Goal: Use online tool/utility

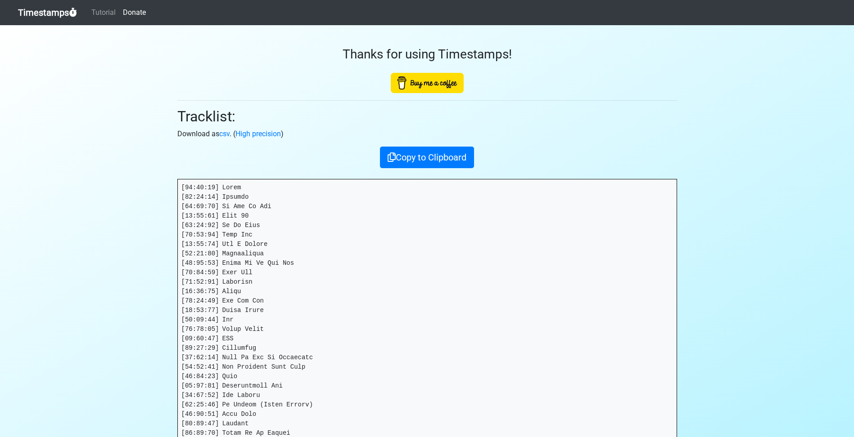
click at [43, 13] on link "Timestamps" at bounding box center [47, 13] width 59 height 18
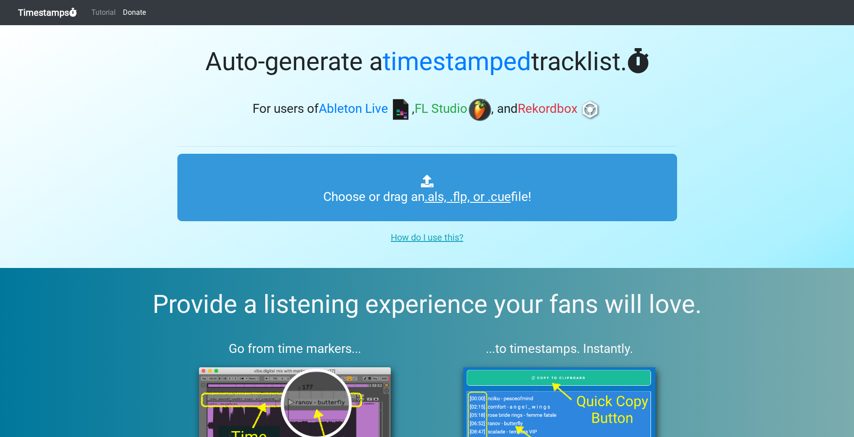
type input "C:\fakepath\amapiano sets Copy.als"
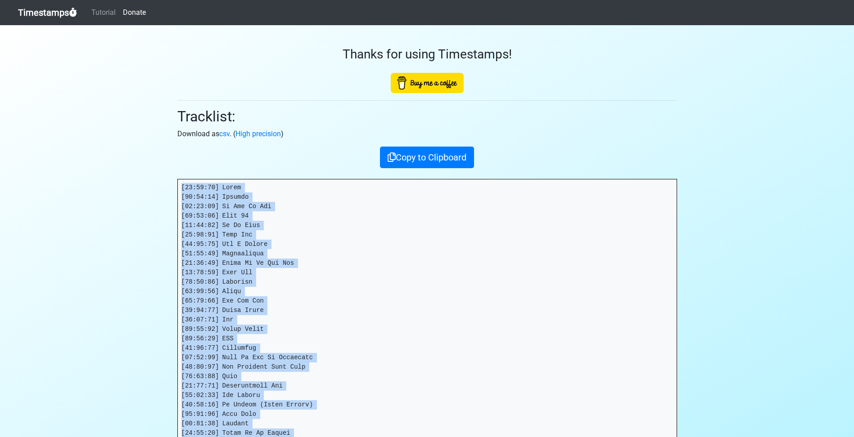
drag, startPoint x: 304, startPoint y: 360, endPoint x: 180, endPoint y: 181, distance: 217.4
click at [180, 181] on pre at bounding box center [427, 415] width 499 height 470
copy pre "[00:00:00] Awuke [00:01:13] Ebasini [00:04:12] Fi Kan We Kan [00:06:48] Funk 99…"
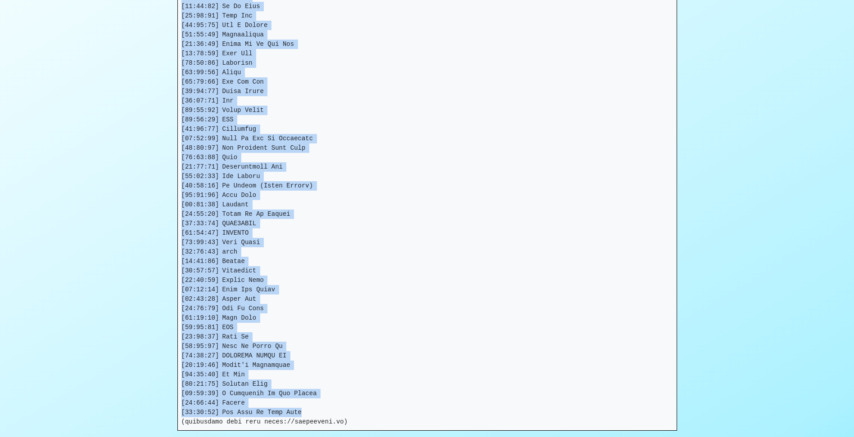
scroll to position [317, 0]
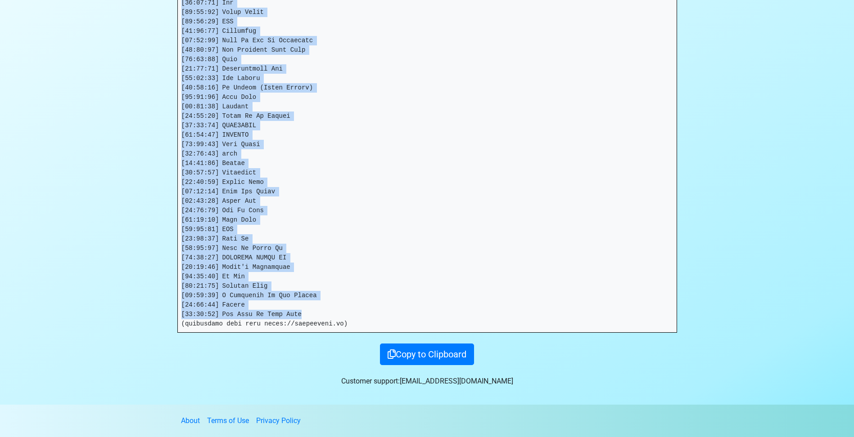
copy pre "[00:00:00] Awuke [00:01:13] Ebasini [00:04:12] Fi Kan We Kan [00:06:48] Funk 99…"
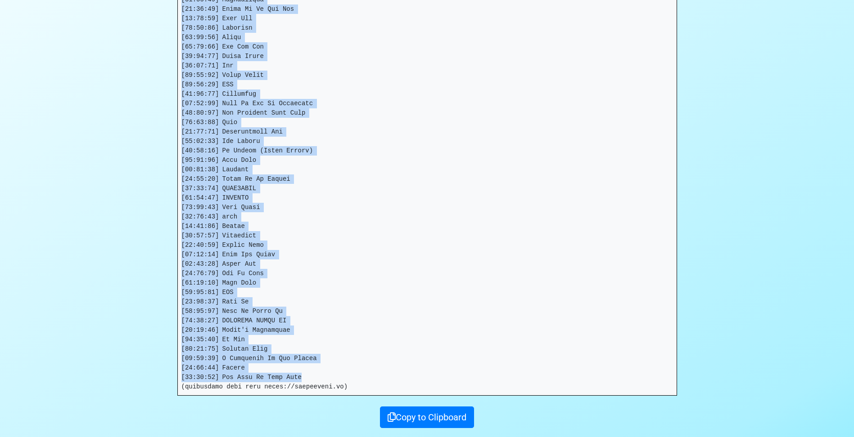
scroll to position [272, 0]
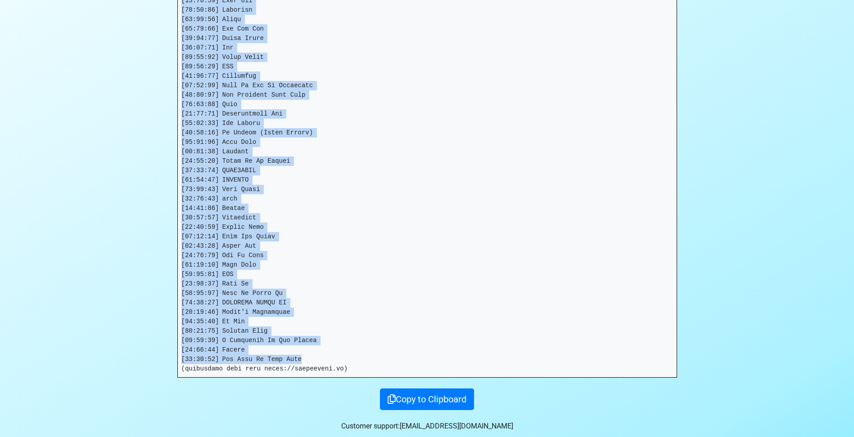
copy pre "[00:00:00] Awuke [00:01:13] Ebasini [00:04:12] Fi Kan We Kan [00:06:48] Funk 99…"
click at [202, 277] on pre at bounding box center [427, 142] width 499 height 470
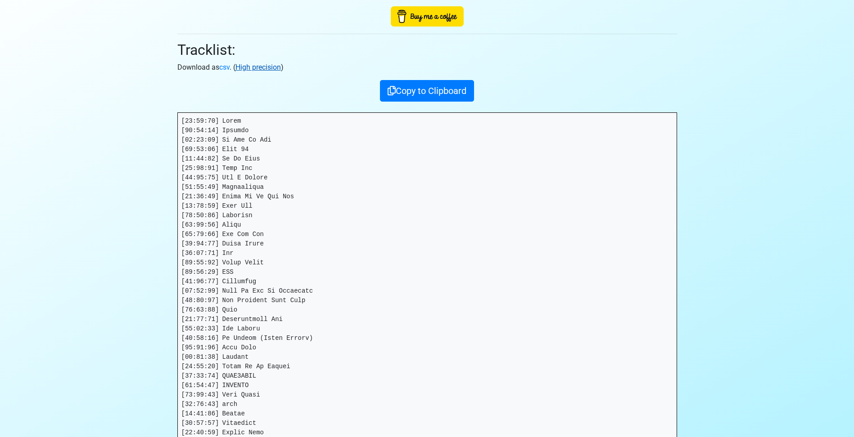
scroll to position [0, 0]
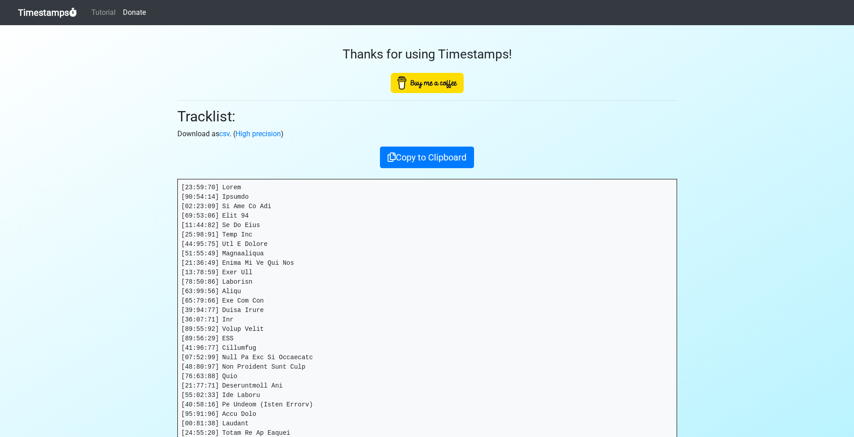
click at [47, 13] on link "Timestamps" at bounding box center [47, 13] width 59 height 18
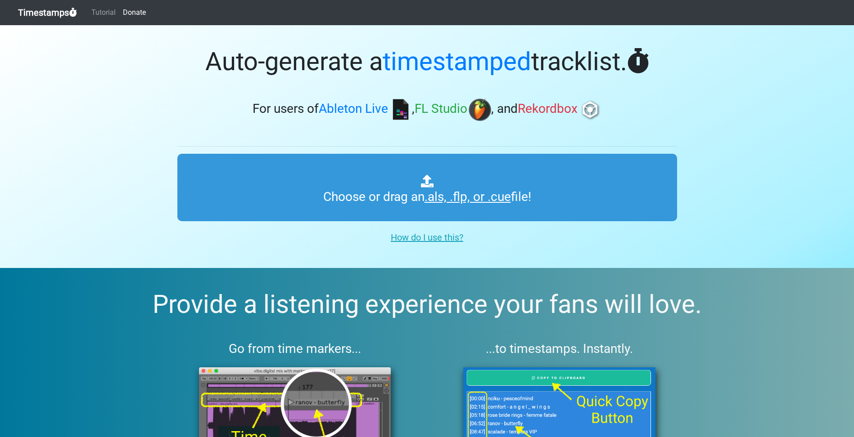
type input "C:\fakepath\amapiano sets Copy.als"
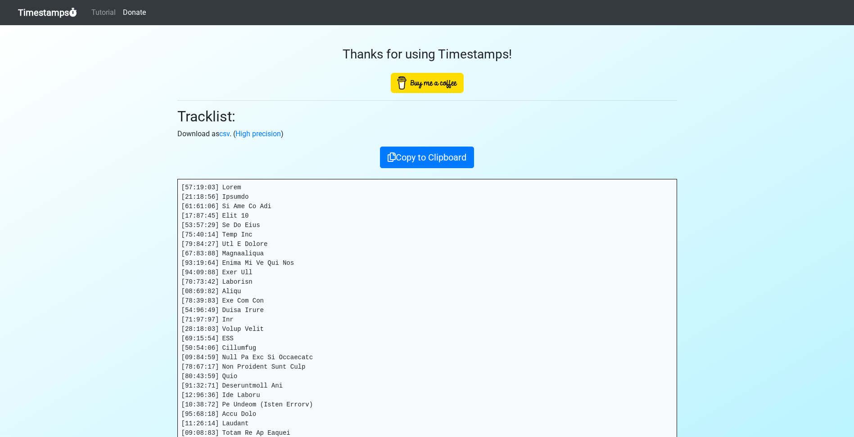
scroll to position [327, 0]
